Goal: Navigation & Orientation: Understand site structure

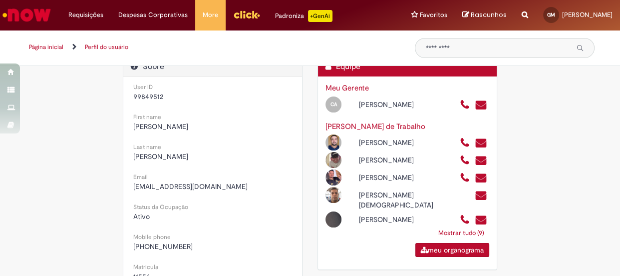
scroll to position [198, 0]
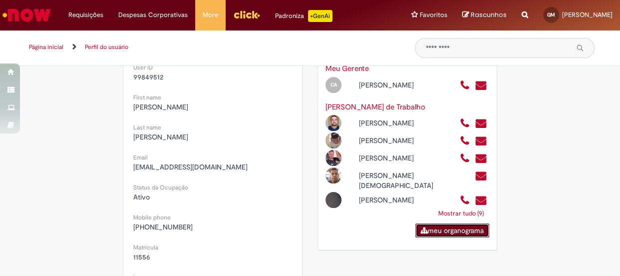
click at [469, 232] on link "meu organograma" at bounding box center [453, 230] width 74 height 14
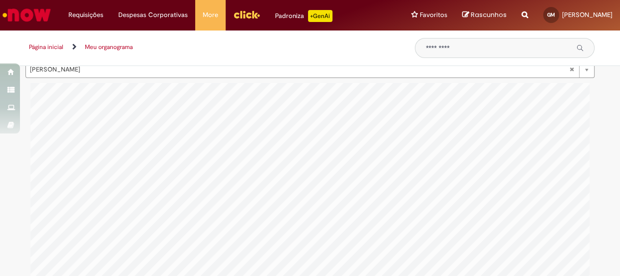
scroll to position [0, 568]
click at [619, 275] on html "Pular para o conteúdo da página Requisições Exibir Todas as Solicitações Requis…" at bounding box center [310, 138] width 620 height 276
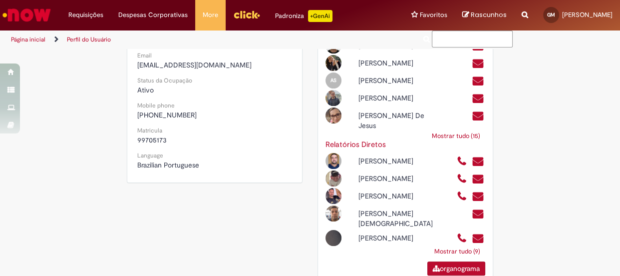
scroll to position [266, 0]
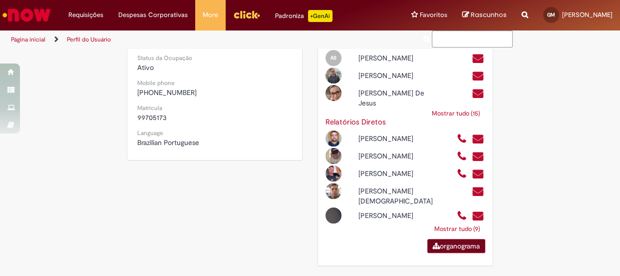
click at [438, 246] on link "organograma" at bounding box center [457, 246] width 58 height 14
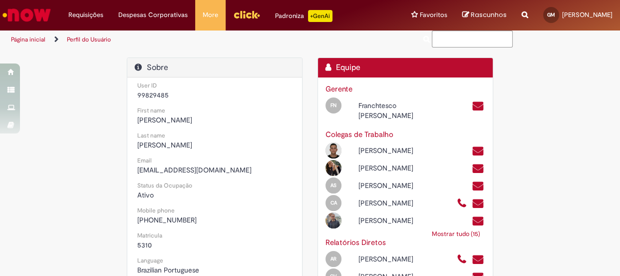
scroll to position [141, 0]
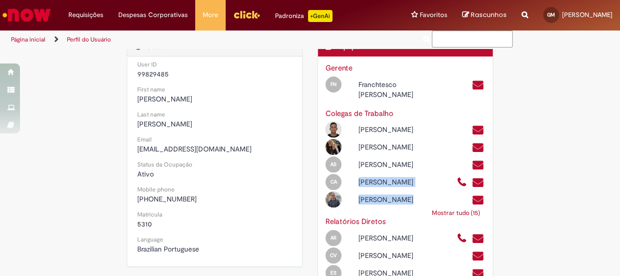
drag, startPoint x: 619, startPoint y: 196, endPoint x: 619, endPoint y: 212, distance: 15.5
click at [619, 212] on section "Perfil do Usuário Mensagem Pedro Vicente Cornacini Empresa AMBEV S.A. Título SU…" at bounding box center [310, 162] width 620 height 227
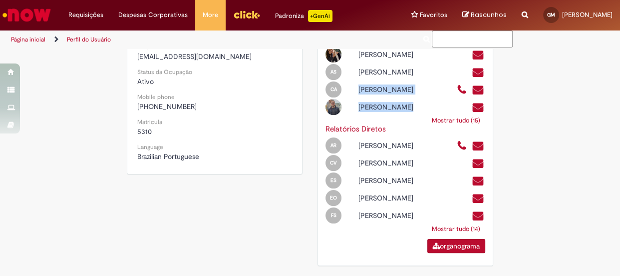
scroll to position [244, 0]
click at [474, 253] on link "organograma" at bounding box center [457, 246] width 58 height 14
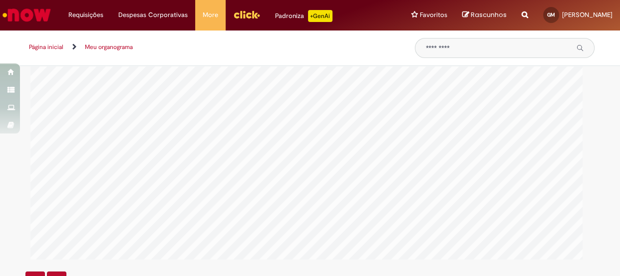
scroll to position [57, 0]
click at [297, 59] on div "Pular para o conteúdo da página Requisições Exibir Todas as Solicitações Requis…" at bounding box center [310, 138] width 620 height 276
click at [425, 61] on div "Pular para o conteúdo da página Requisições Exibir Todas as Solicitações Requis…" at bounding box center [310, 138] width 620 height 276
